Goal: Check status: Check status

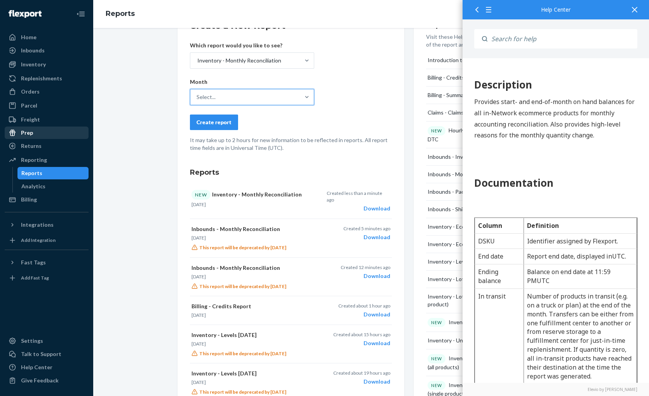
scroll to position [244, 0]
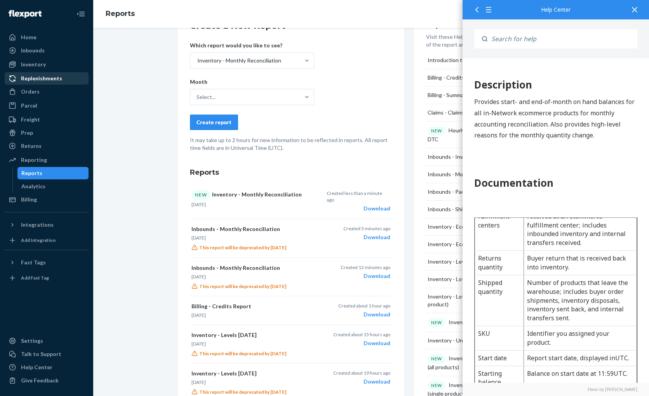
click at [47, 81] on div "Replenishments" at bounding box center [41, 79] width 41 height 8
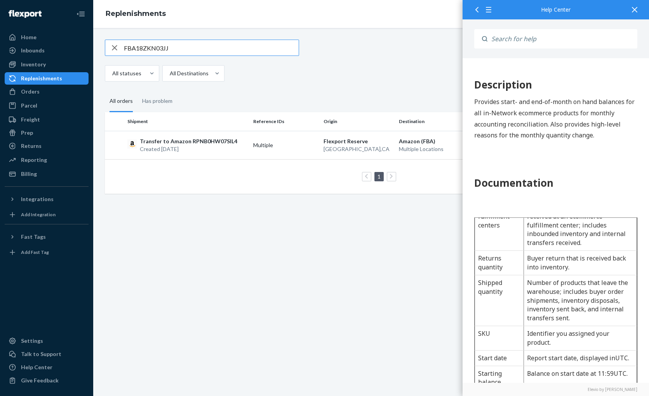
drag, startPoint x: 140, startPoint y: 48, endPoint x: 90, endPoint y: 48, distance: 50.1
click at [92, 48] on div "Home Inbounds Shipping Plans Problems Inventory Products Replenishments Orders …" at bounding box center [324, 198] width 649 height 396
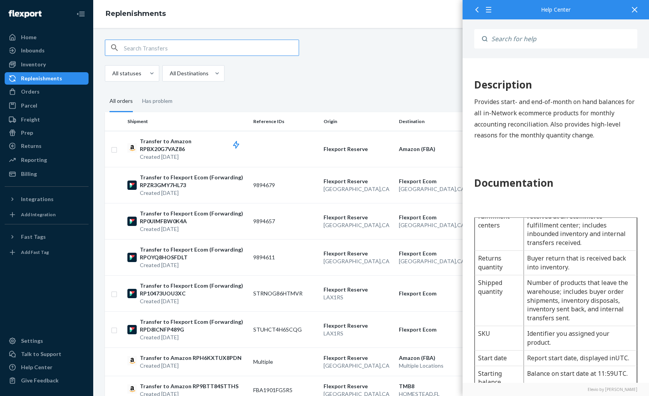
paste input "9848221"
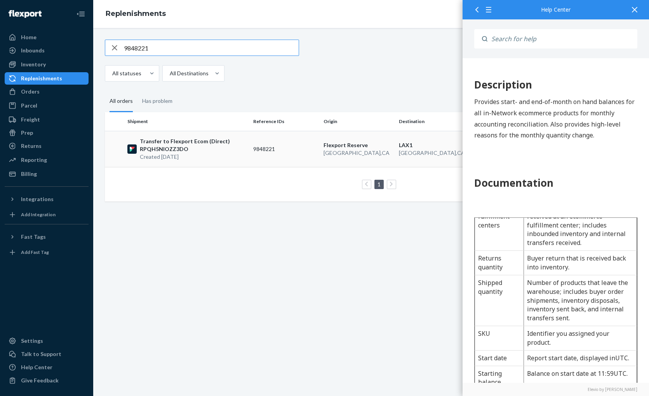
type input "9848221"
click at [154, 144] on p "Transfer to Flexport Ecom (Direct) RPQH5NIOZZ3DO" at bounding box center [193, 145] width 107 height 16
click at [154, 144] on div "9848221 Manage recommendation settings Create Transfer All statuses All Destina…" at bounding box center [370, 212] width 555 height 368
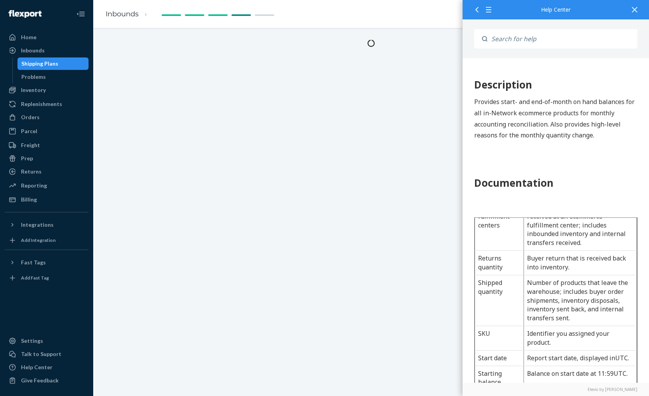
click at [634, 9] on icon at bounding box center [633, 9] width 5 height 5
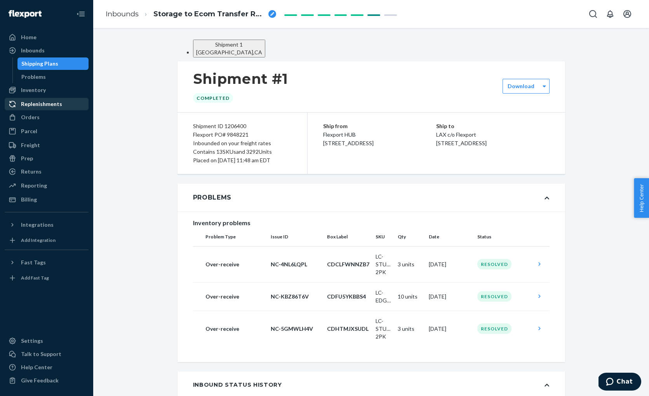
click at [41, 107] on div "Replenishments" at bounding box center [41, 104] width 41 height 8
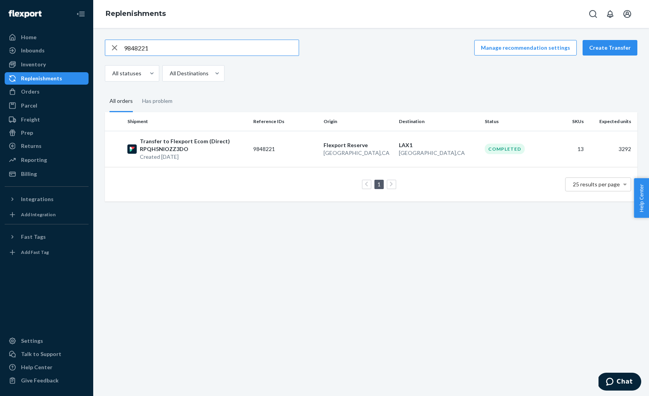
drag, startPoint x: 149, startPoint y: 47, endPoint x: 105, endPoint y: 45, distance: 44.3
click at [106, 45] on div "9848221" at bounding box center [201, 48] width 193 height 16
type input "9848463"
click at [162, 147] on p "Transfer to Flexport Ecom (Forwarding) RP1WXV8HK3WNQ" at bounding box center [193, 145] width 107 height 16
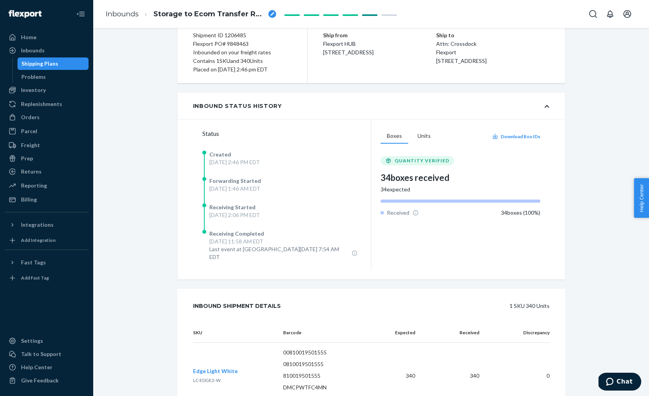
scroll to position [111, 0]
